Goal: Information Seeking & Learning: Check status

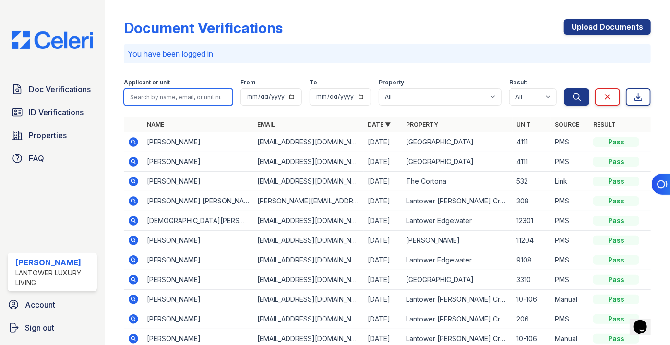
click at [156, 101] on input "search" at bounding box center [178, 96] width 109 height 17
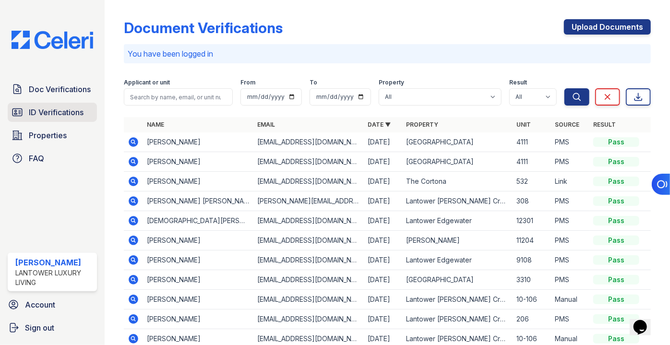
click at [52, 106] on span "ID Verifications" at bounding box center [56, 112] width 55 height 12
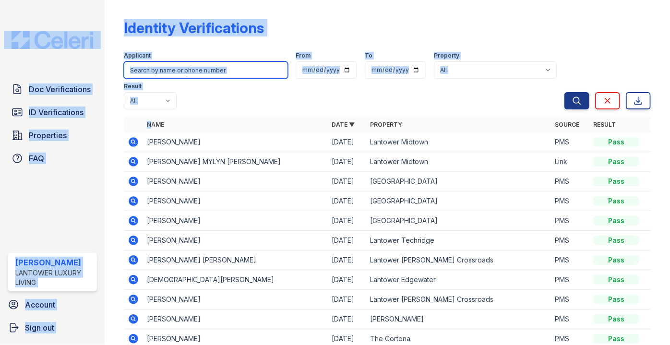
click at [196, 70] on input "search" at bounding box center [206, 69] width 164 height 17
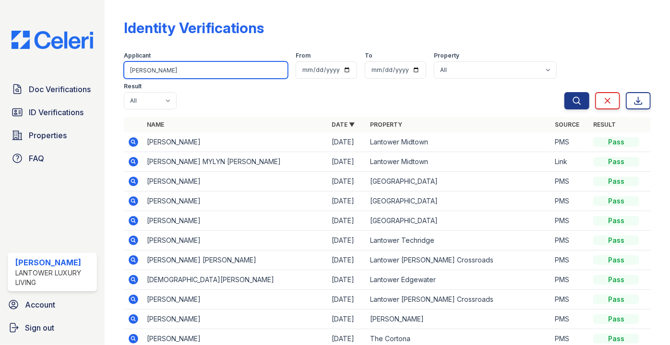
type input "[PERSON_NAME]"
click at [564, 92] on button "Search" at bounding box center [576, 100] width 25 height 17
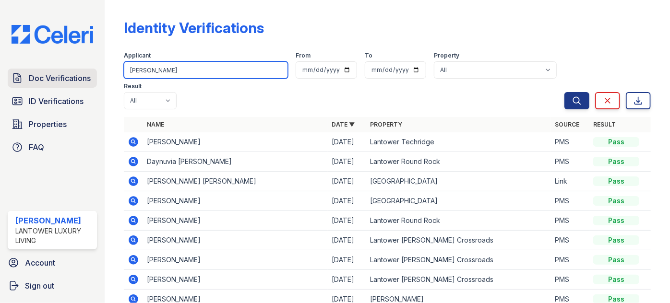
drag, startPoint x: 157, startPoint y: 70, endPoint x: 91, endPoint y: 81, distance: 67.5
click at [95, 81] on div "Doc Verifications ID Verifications Properties FAQ Paola Materan Orozco Lantower…" at bounding box center [335, 151] width 670 height 303
type input "reidel"
click at [564, 92] on button "Search" at bounding box center [576, 100] width 25 height 17
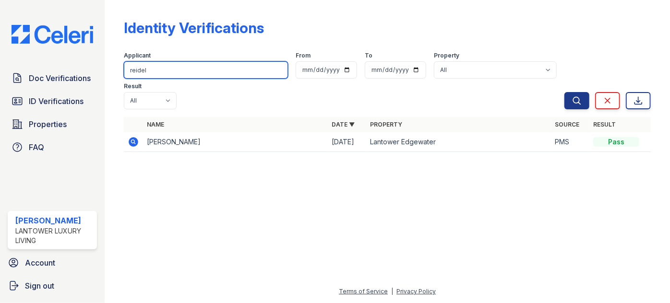
click at [114, 63] on div "Identity Verifications Filter Applicant reidel From To Property All Lantower Am…" at bounding box center [387, 151] width 565 height 303
type input "l"
type input "caridad"
click at [564, 92] on button "Search" at bounding box center [576, 100] width 25 height 17
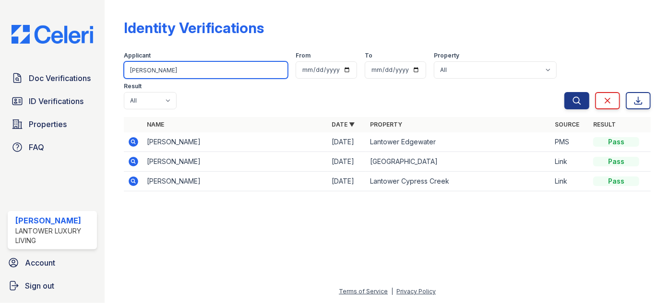
drag, startPoint x: 131, startPoint y: 78, endPoint x: 102, endPoint y: 85, distance: 29.7
click at [110, 83] on div "Identity Verifications Filter Applicant caridad From To Property All Lantower A…" at bounding box center [387, 151] width 565 height 303
type input "corre"
click at [564, 92] on button "Search" at bounding box center [576, 100] width 25 height 17
